Goal: Use online tool/utility: Utilize a website feature to perform a specific function

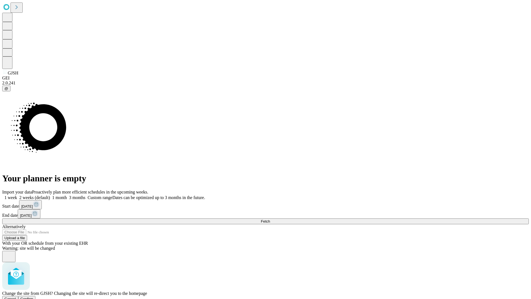
click at [33, 296] on span "Confirm" at bounding box center [26, 298] width 13 height 4
click at [50, 195] on label "2 weeks (default)" at bounding box center [33, 197] width 33 height 5
click at [270, 219] on span "Fetch" at bounding box center [265, 221] width 9 height 4
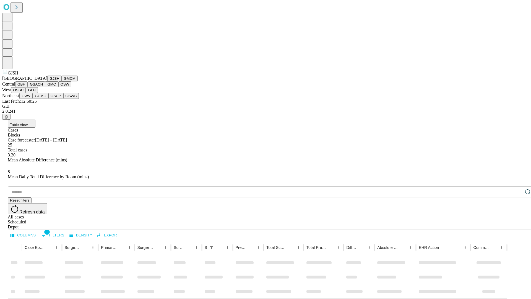
click at [62, 81] on button "GMCM" at bounding box center [70, 78] width 16 height 6
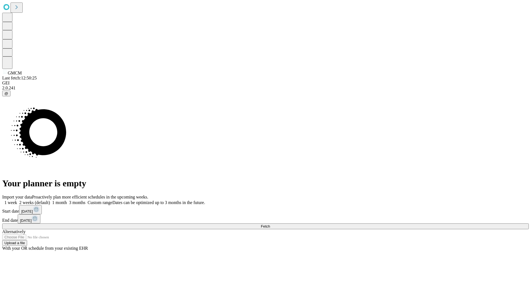
click at [50, 200] on label "2 weeks (default)" at bounding box center [33, 202] width 33 height 5
click at [270, 224] on span "Fetch" at bounding box center [265, 226] width 9 height 4
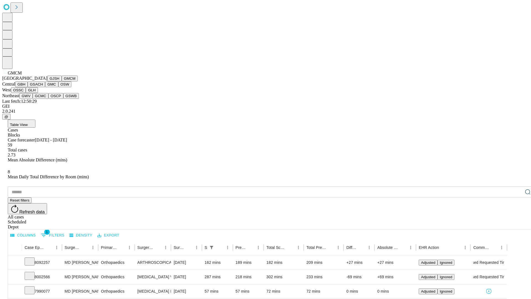
click at [28, 87] on button "GBH" at bounding box center [21, 84] width 12 height 6
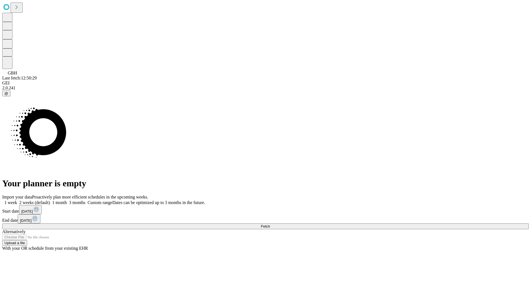
click at [270, 224] on span "Fetch" at bounding box center [265, 226] width 9 height 4
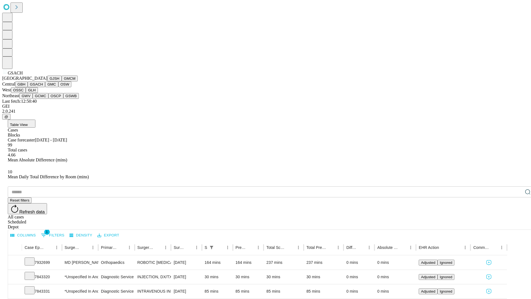
click at [45, 87] on button "GMC" at bounding box center [51, 84] width 13 height 6
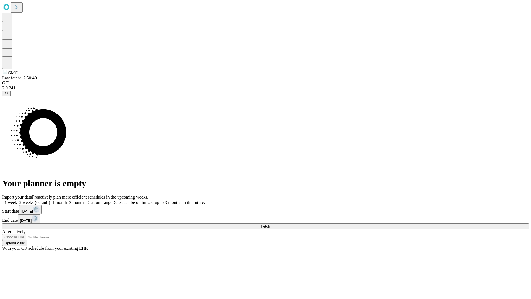
click at [50, 200] on label "2 weeks (default)" at bounding box center [33, 202] width 33 height 5
click at [270, 224] on span "Fetch" at bounding box center [265, 226] width 9 height 4
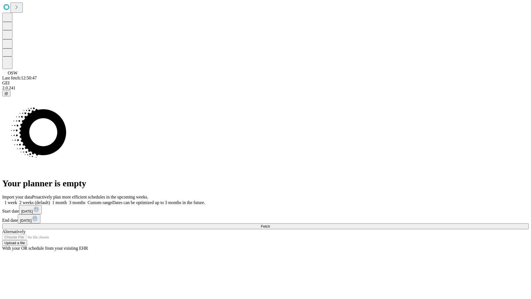
click at [50, 200] on label "2 weeks (default)" at bounding box center [33, 202] width 33 height 5
click at [270, 224] on span "Fetch" at bounding box center [265, 226] width 9 height 4
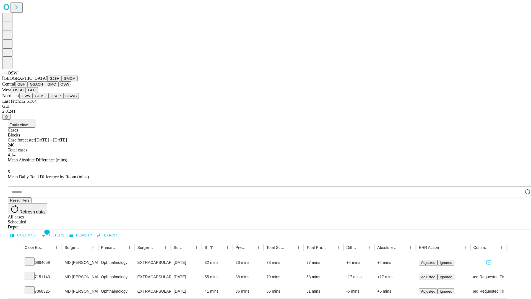
click at [26, 93] on button "OSSC" at bounding box center [18, 90] width 15 height 6
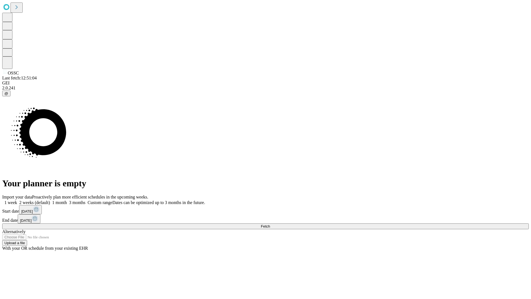
click at [50, 200] on label "2 weeks (default)" at bounding box center [33, 202] width 33 height 5
click at [270, 224] on span "Fetch" at bounding box center [265, 226] width 9 height 4
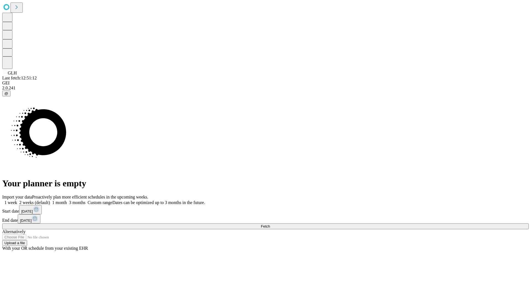
click at [270, 224] on span "Fetch" at bounding box center [265, 226] width 9 height 4
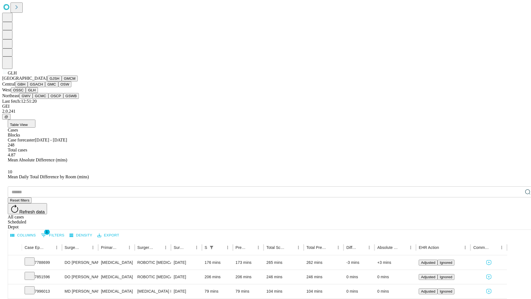
click at [33, 99] on button "GWV" at bounding box center [25, 96] width 13 height 6
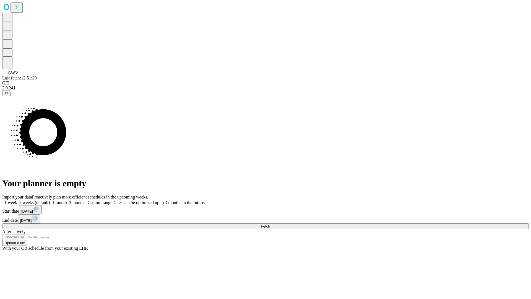
click at [50, 200] on label "2 weeks (default)" at bounding box center [33, 202] width 33 height 5
click at [270, 224] on span "Fetch" at bounding box center [265, 226] width 9 height 4
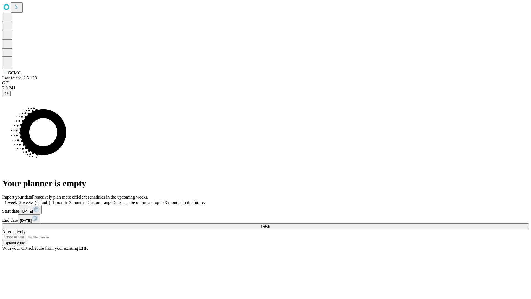
click at [270, 224] on span "Fetch" at bounding box center [265, 226] width 9 height 4
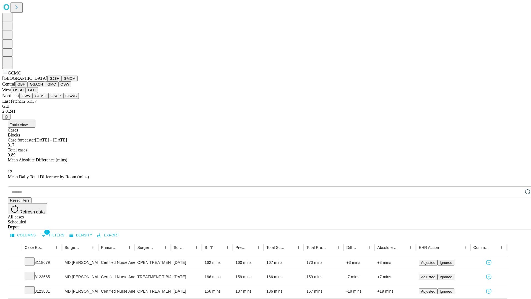
click at [48, 99] on button "OSCP" at bounding box center [55, 96] width 15 height 6
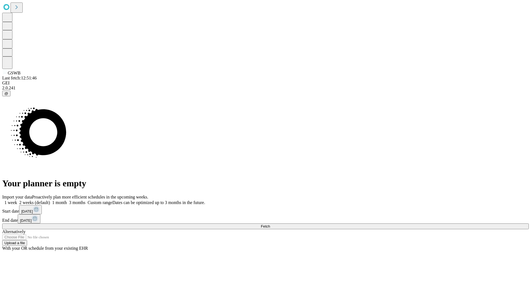
click at [50, 200] on label "2 weeks (default)" at bounding box center [33, 202] width 33 height 5
click at [270, 224] on span "Fetch" at bounding box center [265, 226] width 9 height 4
